Goal: Task Accomplishment & Management: Manage account settings

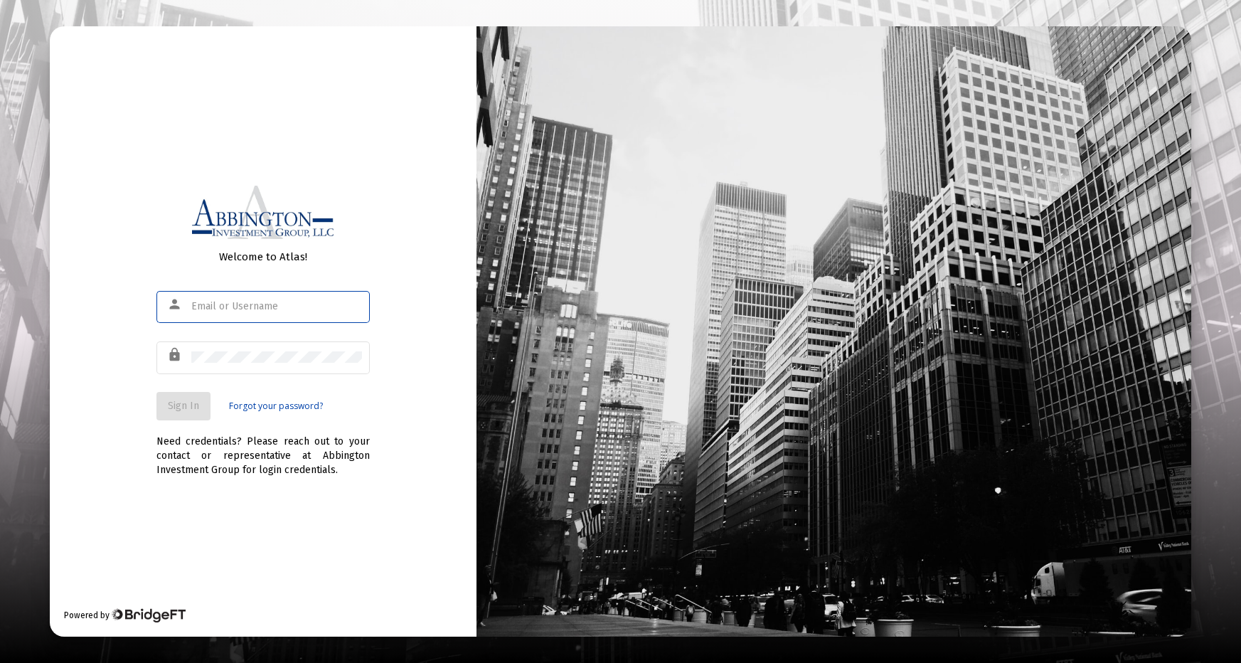
click at [276, 302] on input "text" at bounding box center [276, 306] width 171 height 11
click at [159, 515] on div "Welcome to Atlas! person lock Sign In Forgot your password? Need credentials? P…" at bounding box center [263, 330] width 427 height 609
click at [251, 304] on input "text" at bounding box center [276, 306] width 171 height 11
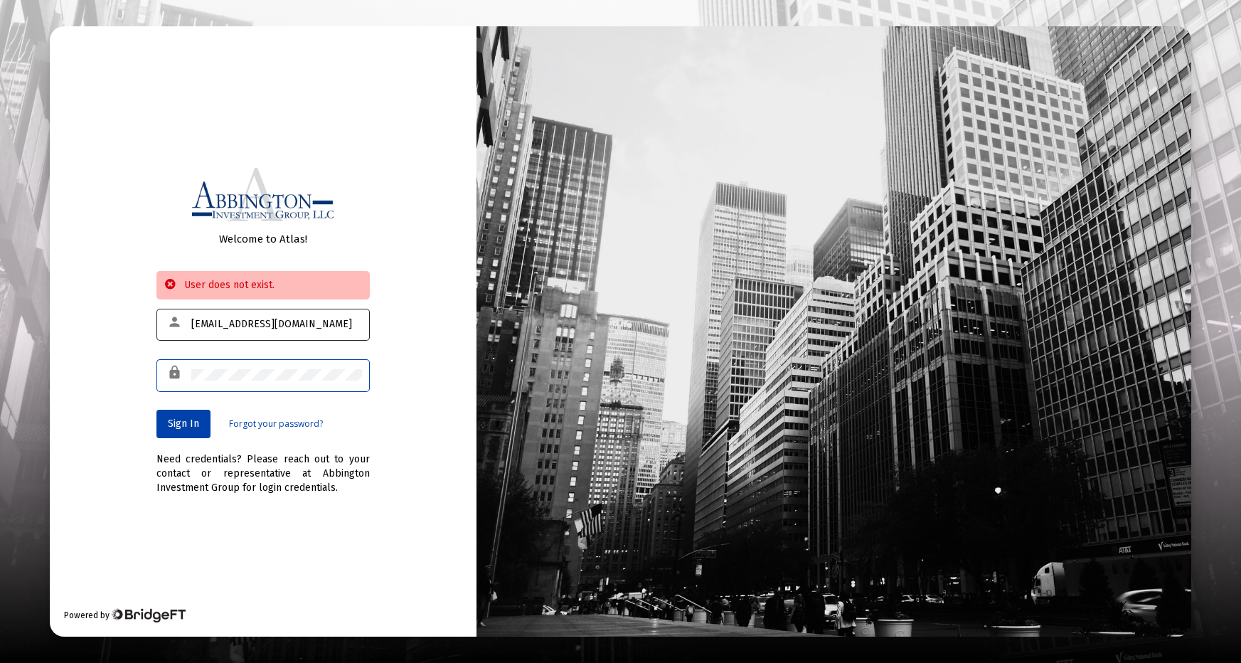
click at [325, 321] on input "[EMAIL_ADDRESS][DOMAIN_NAME]" at bounding box center [276, 323] width 171 height 11
type input "t"
type input "[EMAIL_ADDRESS][DOMAIN_NAME]"
click at [185, 431] on button "Sign In" at bounding box center [183, 423] width 54 height 28
click at [256, 422] on link "Forgot your password?" at bounding box center [276, 424] width 94 height 14
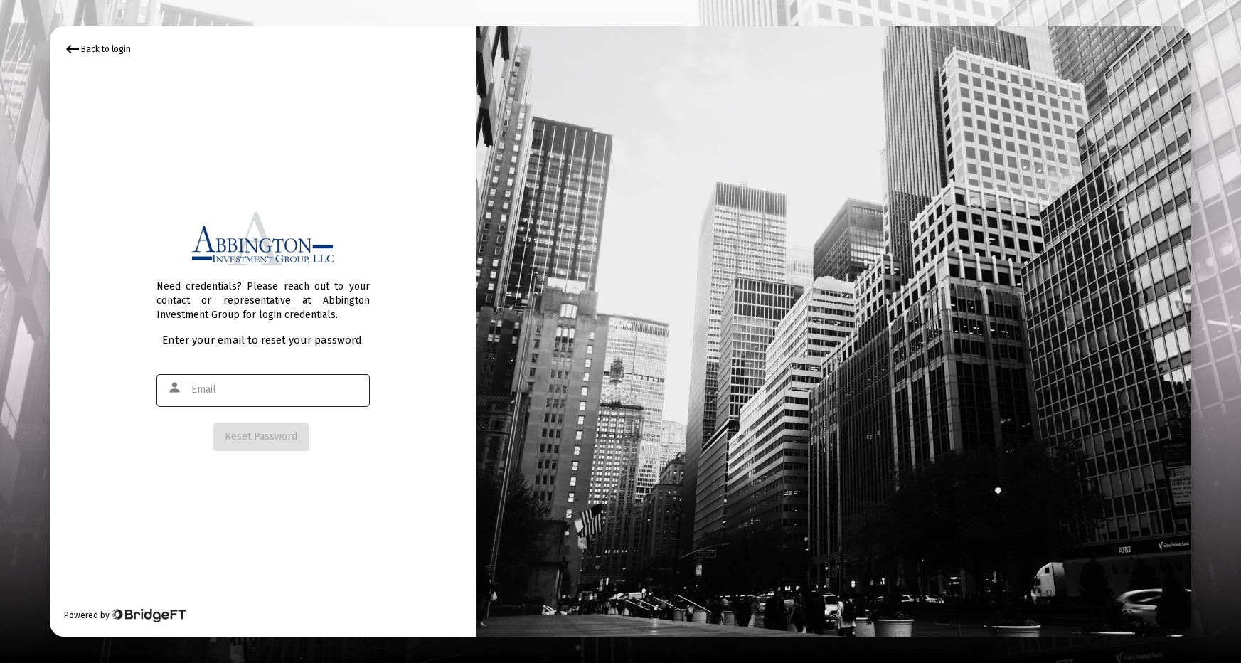
click at [253, 392] on input "text" at bounding box center [276, 389] width 171 height 11
type input "[EMAIL_ADDRESS][DOMAIN_NAME]"
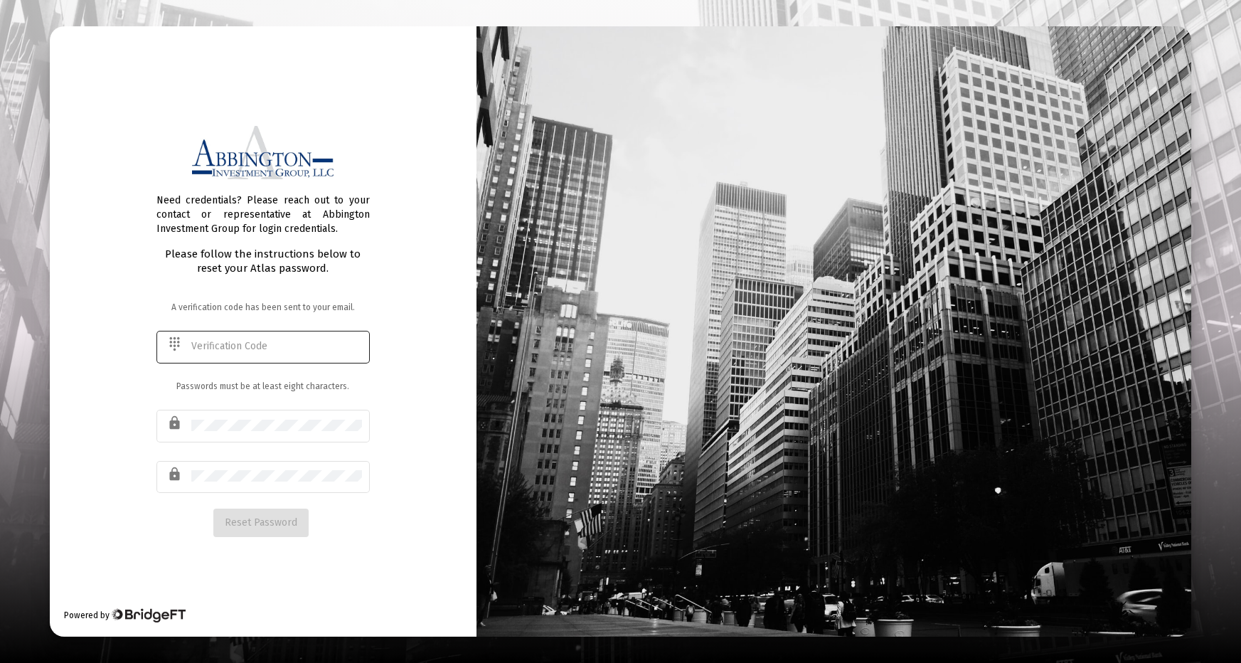
click at [274, 346] on input "text" at bounding box center [276, 346] width 171 height 11
type input "812779"
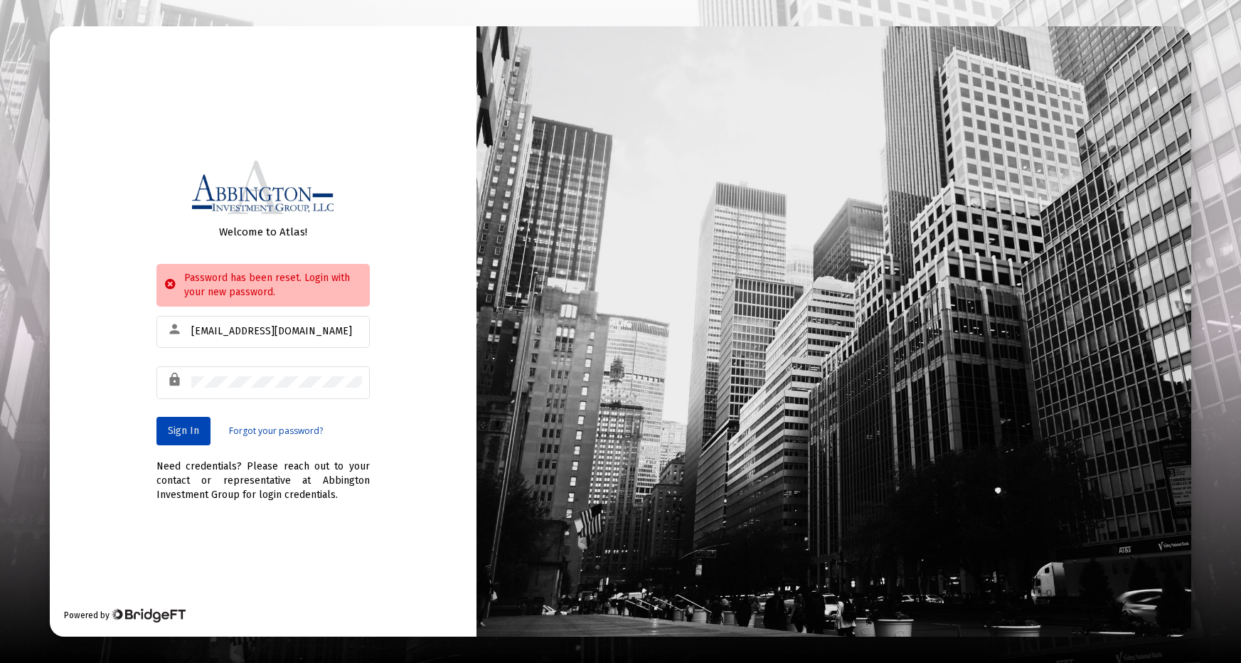
click at [180, 437] on button "Sign In" at bounding box center [183, 431] width 54 height 28
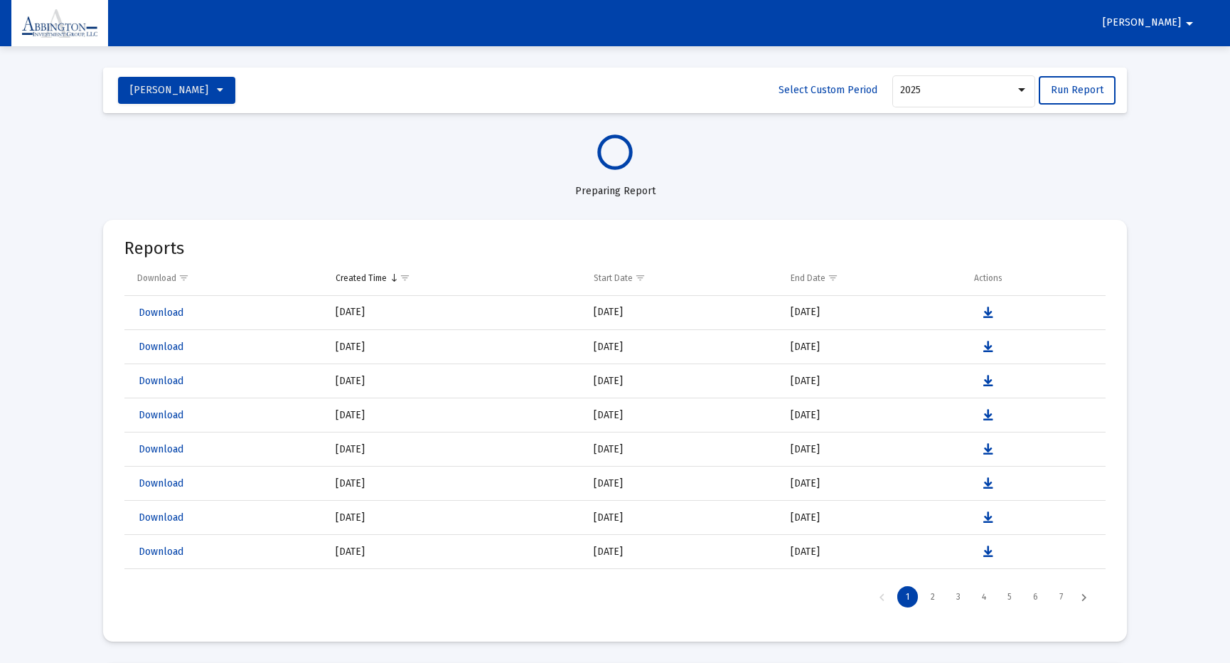
click at [1187, 21] on mat-icon "arrow_drop_down" at bounding box center [1189, 23] width 17 height 28
select select "View all"
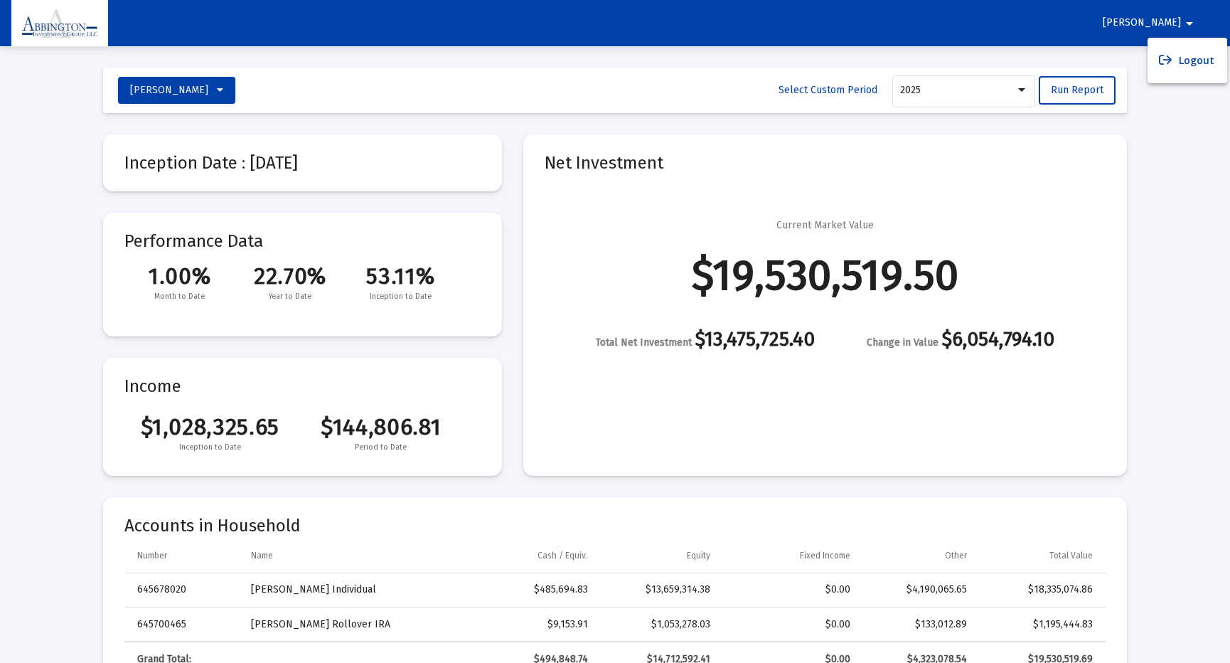
click at [43, 152] on div at bounding box center [615, 331] width 1230 height 663
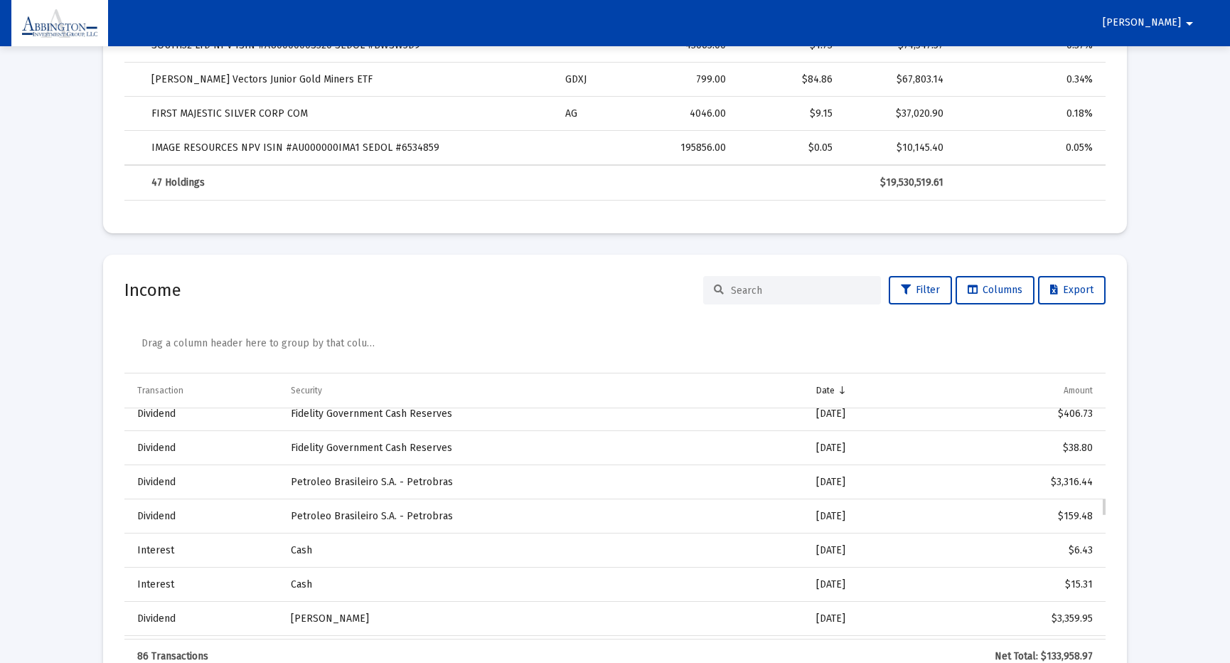
scroll to position [1351, 0]
